Goal: Task Accomplishment & Management: Complete application form

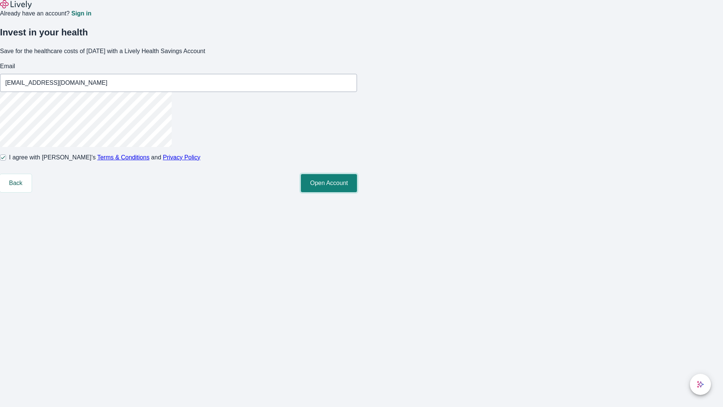
click at [357, 192] on button "Open Account" at bounding box center [329, 183] width 56 height 18
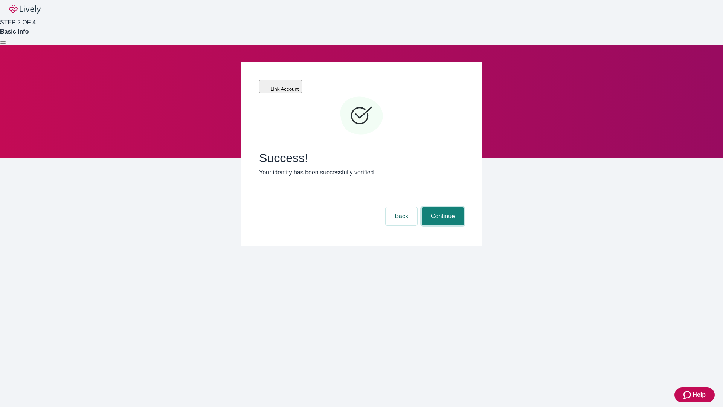
click at [442, 207] on button "Continue" at bounding box center [443, 216] width 42 height 18
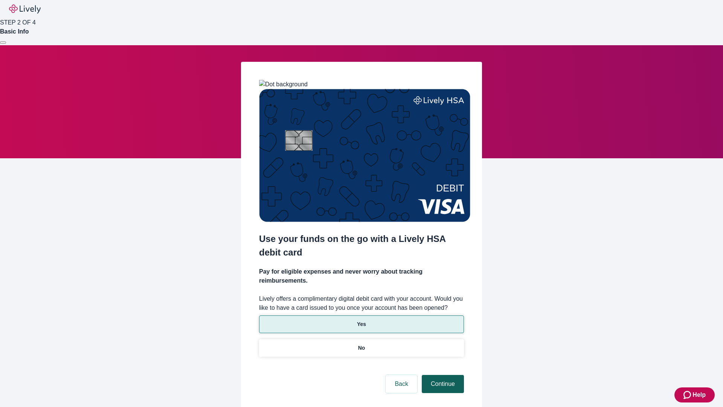
click at [361, 344] on p "No" at bounding box center [361, 348] width 7 height 8
click at [442, 375] on button "Continue" at bounding box center [443, 384] width 42 height 18
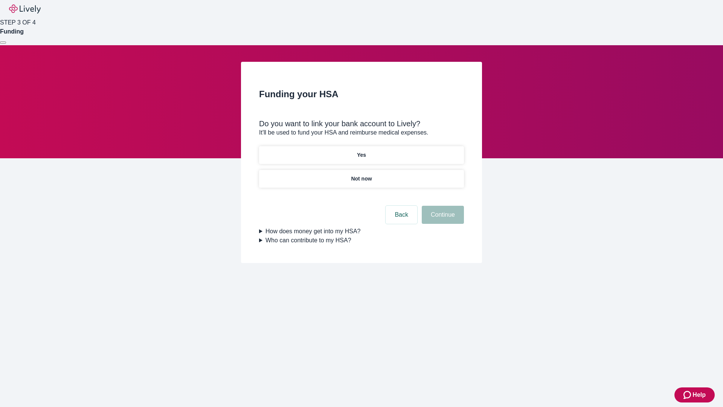
click at [361, 151] on p "Yes" at bounding box center [361, 155] width 9 height 8
click at [442, 206] on button "Continue" at bounding box center [443, 215] width 42 height 18
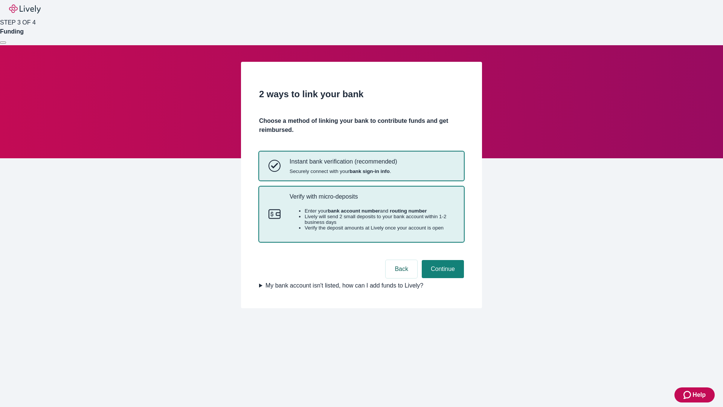
click at [372, 200] on p "Verify with micro-deposits" at bounding box center [372, 196] width 165 height 7
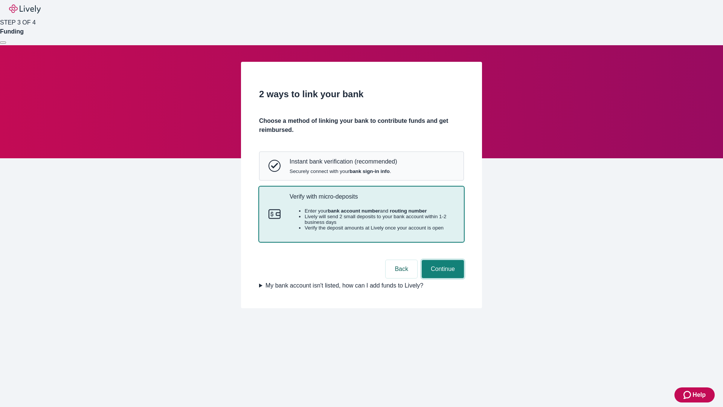
click at [442, 278] on button "Continue" at bounding box center [443, 269] width 42 height 18
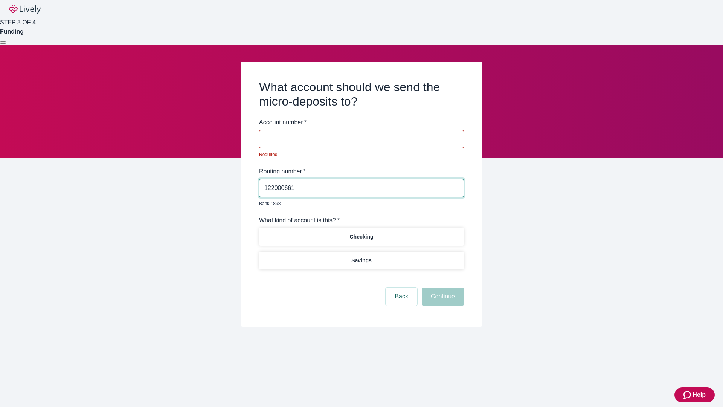
type input "122000661"
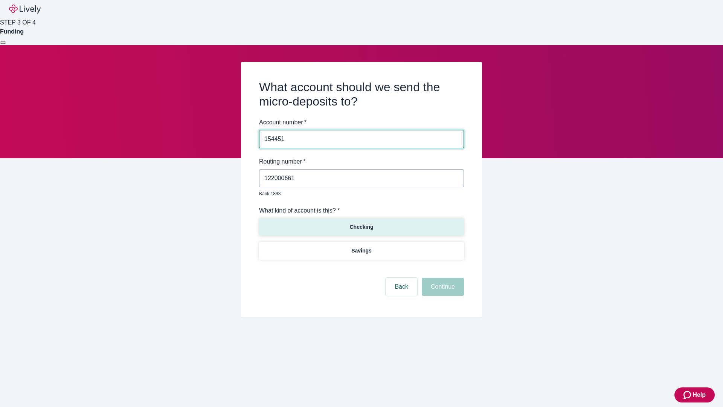
type input "154451"
click at [361, 223] on p "Checking" at bounding box center [362, 227] width 24 height 8
